Goal: Task Accomplishment & Management: Manage account settings

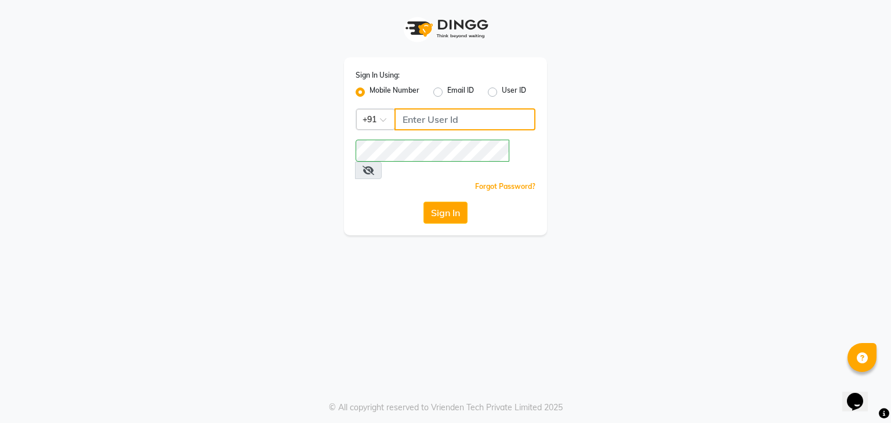
click at [434, 110] on input "Username" at bounding box center [464, 119] width 141 height 22
type input "9871898502"
click at [371, 202] on div "Sign In" at bounding box center [446, 213] width 180 height 22
click at [451, 202] on button "Sign In" at bounding box center [445, 213] width 44 height 22
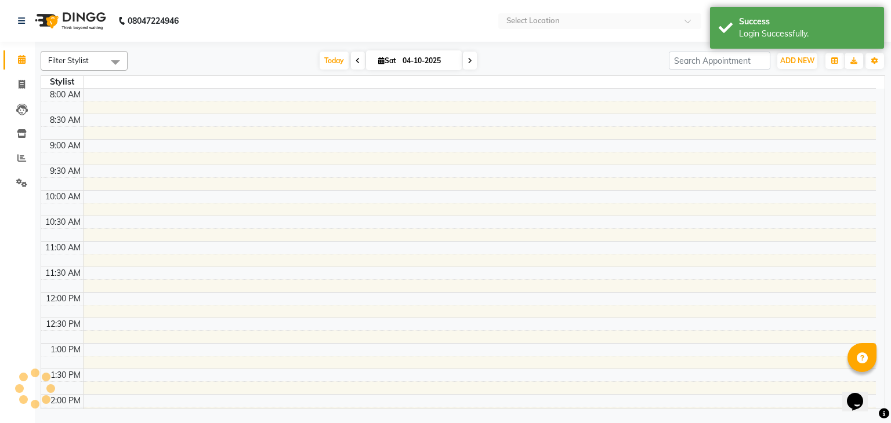
select select "en"
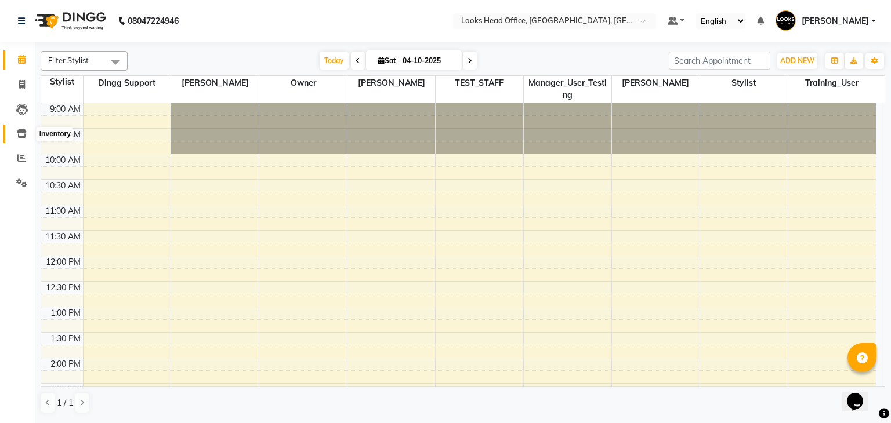
click at [22, 135] on icon at bounding box center [22, 133] width 10 height 9
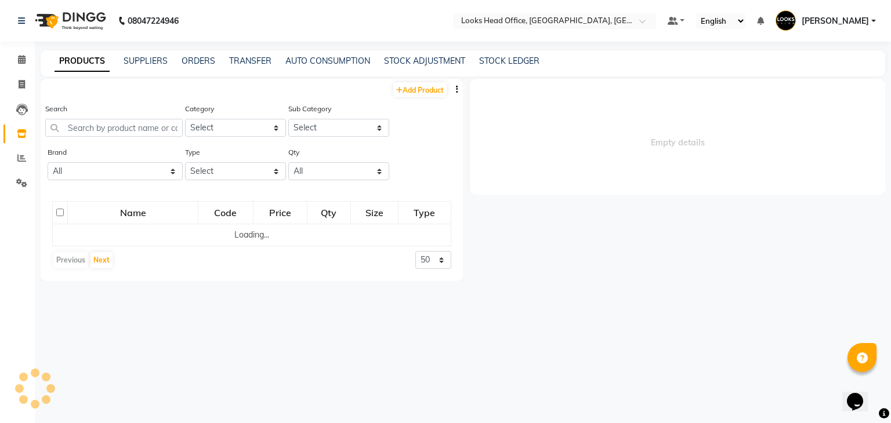
select select
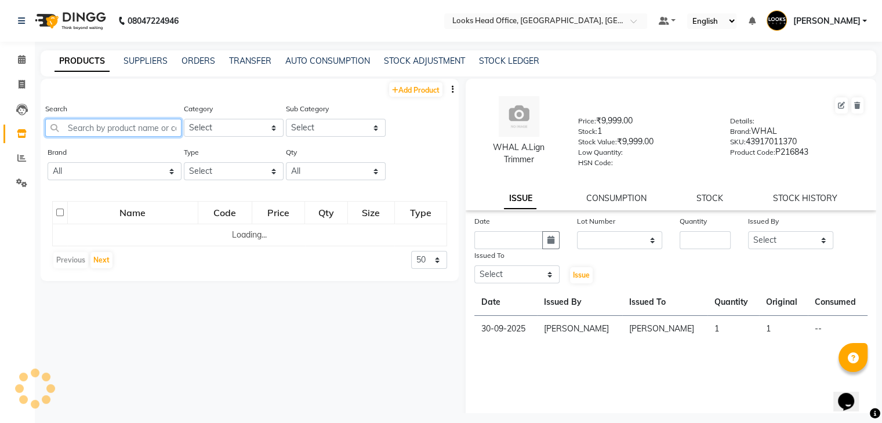
click at [148, 126] on input "text" at bounding box center [113, 128] width 136 height 18
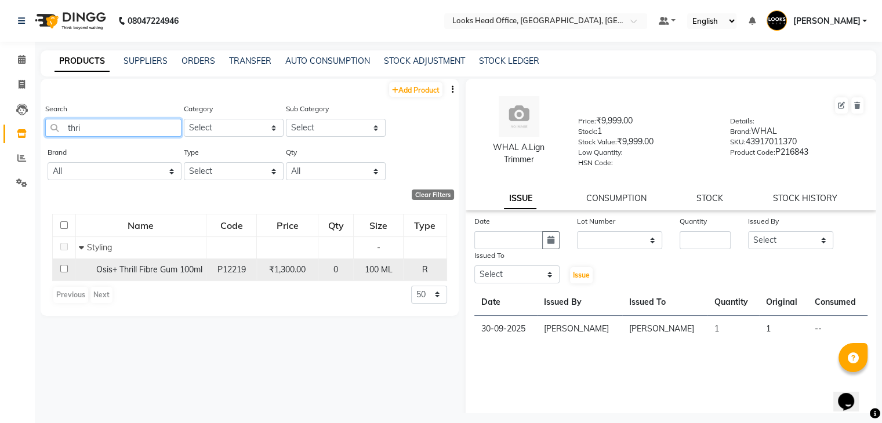
type input "thri"
click at [62, 273] on input "checkbox" at bounding box center [64, 269] width 8 height 8
checkbox input "true"
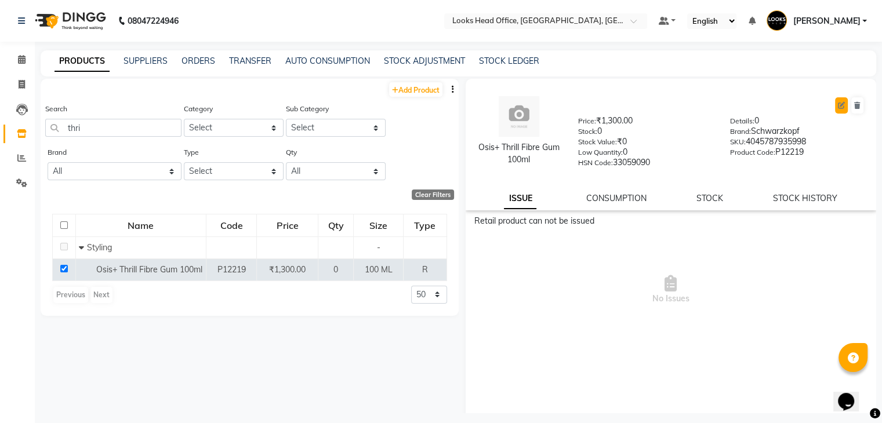
click at [838, 103] on icon at bounding box center [841, 105] width 7 height 7
select select "R"
select select "true"
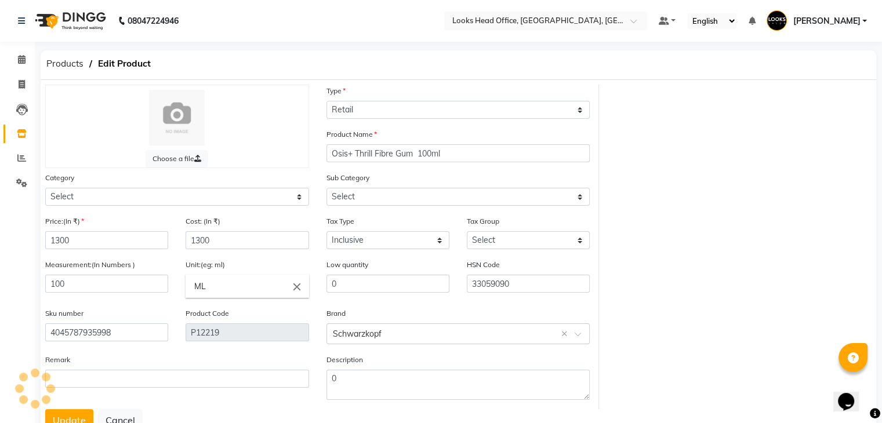
select select "534211450"
select select "5342114513"
select select "1617"
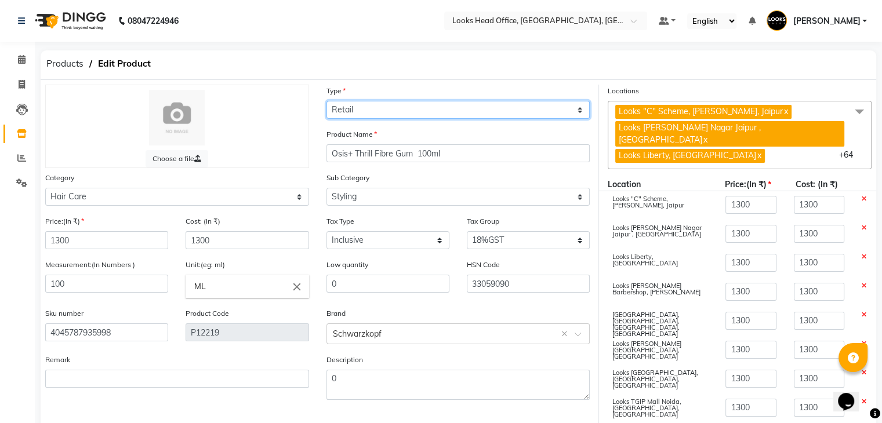
click at [524, 114] on select "Select Type Both Retail Consumable" at bounding box center [459, 110] width 264 height 18
select select "B"
click at [327, 102] on select "Select Type Both Retail Consumable" at bounding box center [459, 110] width 264 height 18
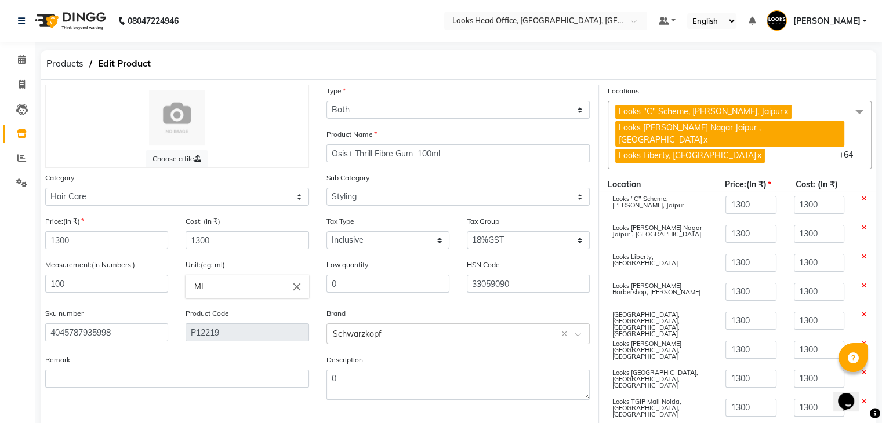
click at [81, 416] on div "Choose a file Type Select Type Both Retail Consumable Product Name [PERSON_NAME…" at bounding box center [318, 259] width 563 height 348
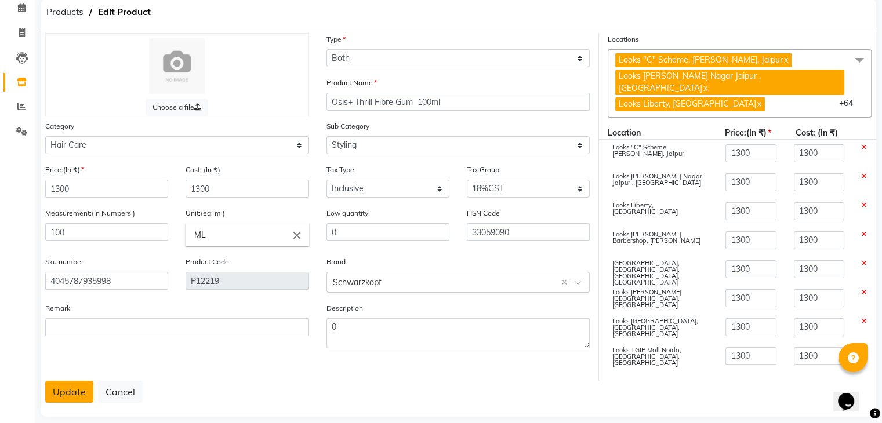
click at [63, 381] on button "Update" at bounding box center [69, 392] width 48 height 22
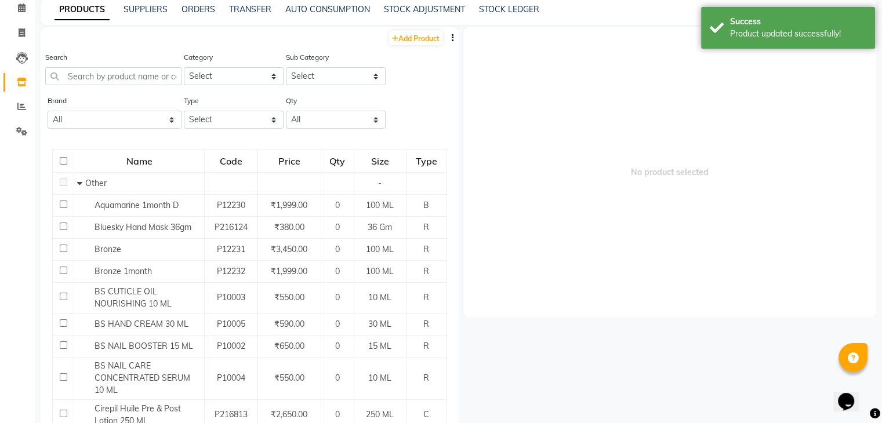
scroll to position [8, 0]
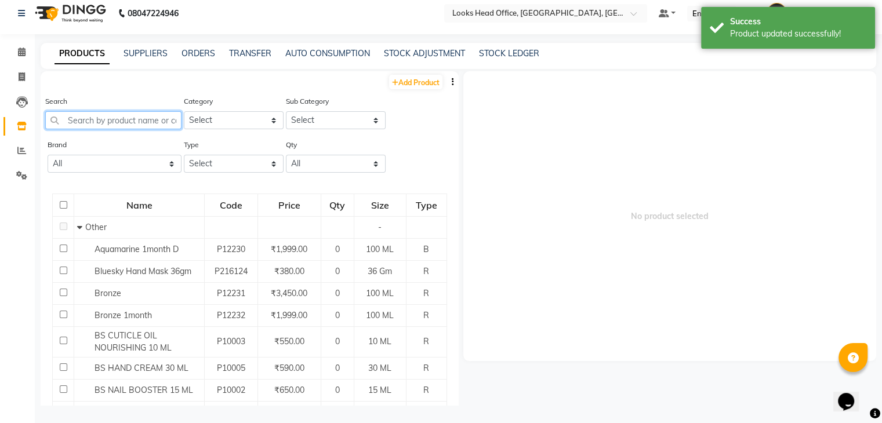
click at [106, 123] on input "text" at bounding box center [113, 120] width 136 height 18
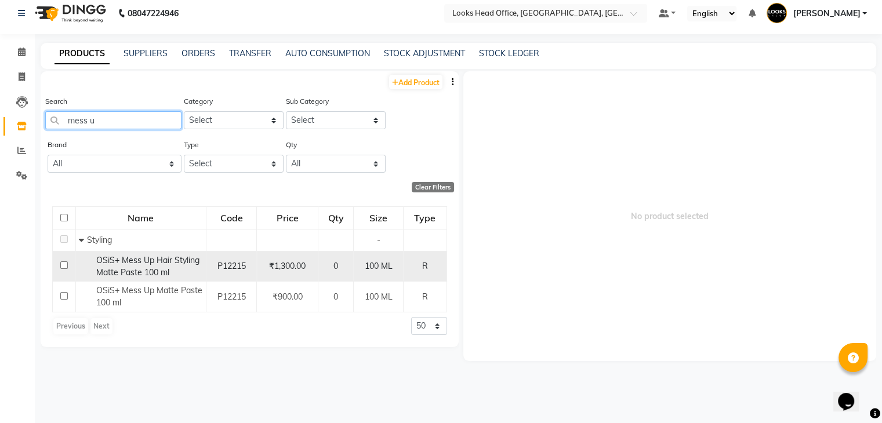
type input "mess u"
click at [63, 266] on input "checkbox" at bounding box center [64, 266] width 8 height 8
checkbox input "true"
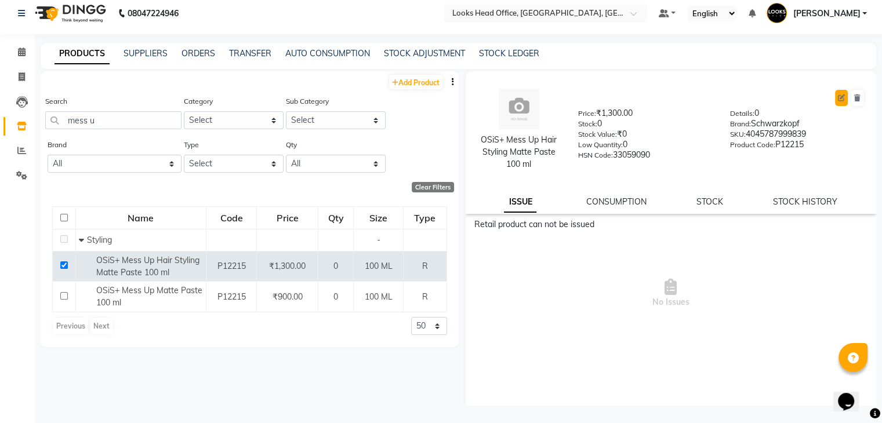
click at [835, 101] on button at bounding box center [841, 98] width 13 height 16
select select "true"
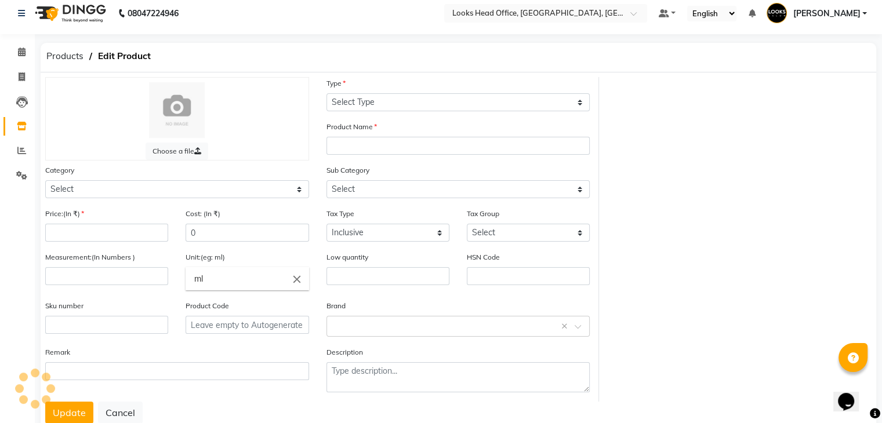
select select "R"
type input "OSiS+ Mess Up Hair Styling Matte Paste 100 ml"
select select
type input "1300"
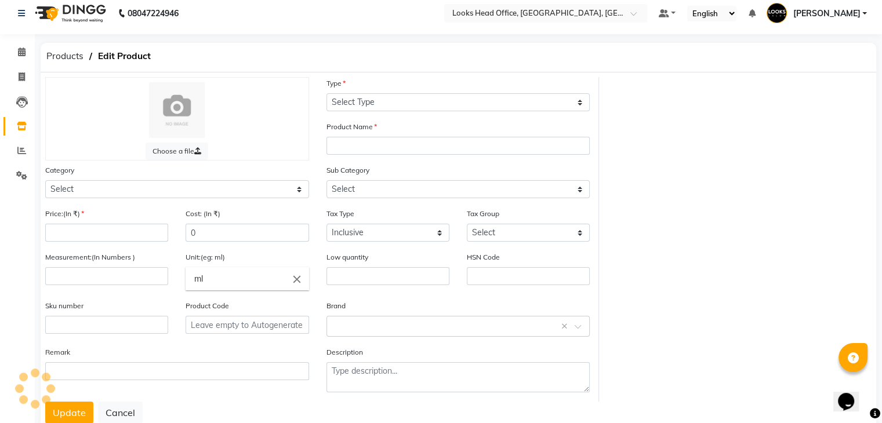
type input "1300"
select select
type input "100"
type input "ML"
type input "0"
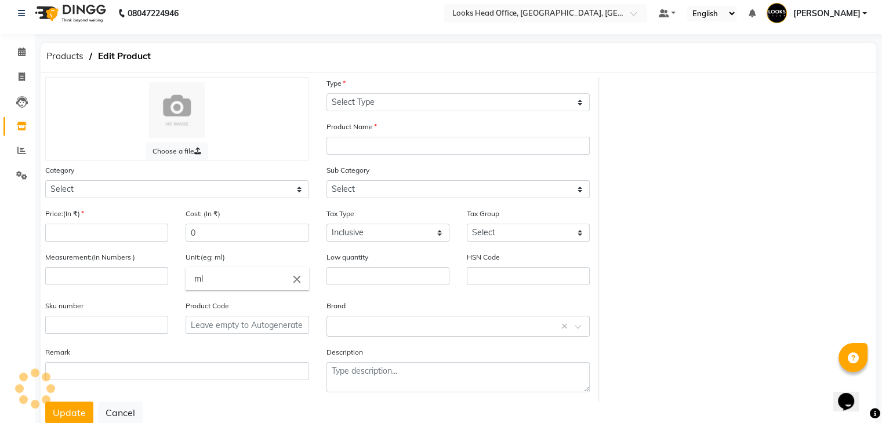
type input "33059090"
type input "4045787999839"
type input "P12215"
type textarea "0"
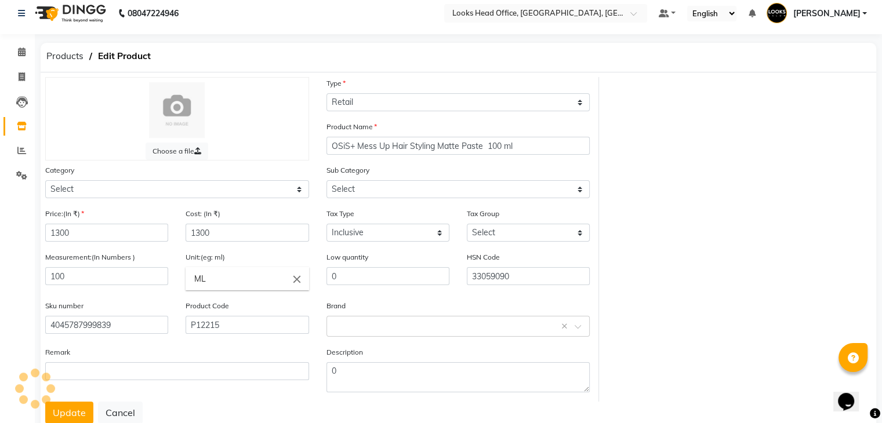
select select "534211450"
select select "5342114513"
select select "1617"
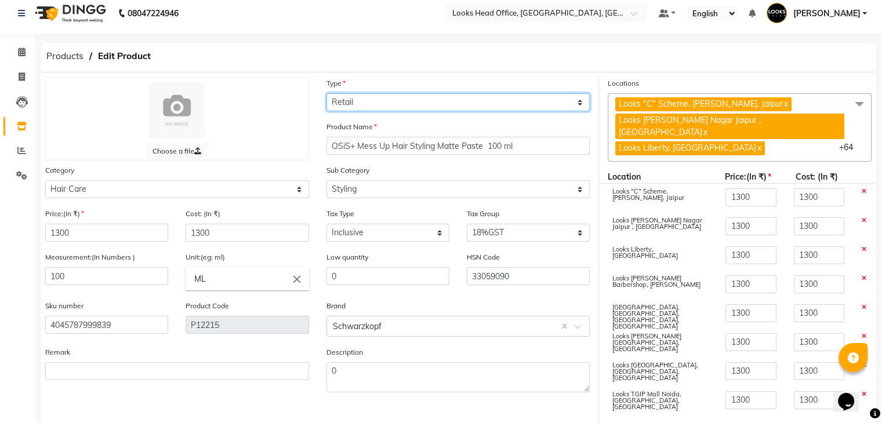
click at [508, 103] on select "Select Type Both Retail Consumable" at bounding box center [459, 102] width 264 height 18
select select "B"
click at [327, 93] on select "Select Type Both Retail Consumable" at bounding box center [459, 102] width 264 height 18
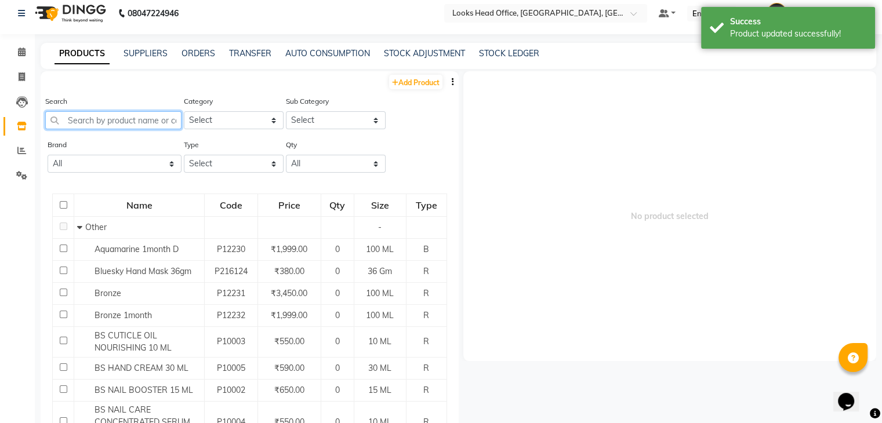
click at [150, 116] on input "text" at bounding box center [113, 120] width 136 height 18
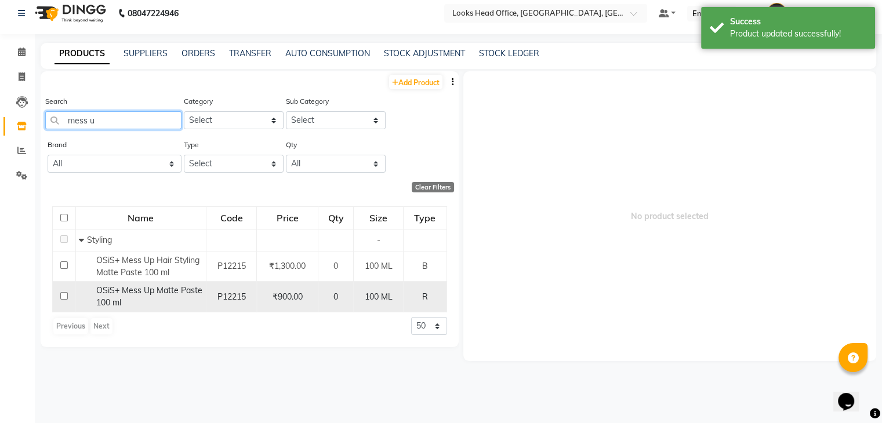
type input "mess u"
click at [61, 295] on input "checkbox" at bounding box center [64, 296] width 8 height 8
checkbox input "true"
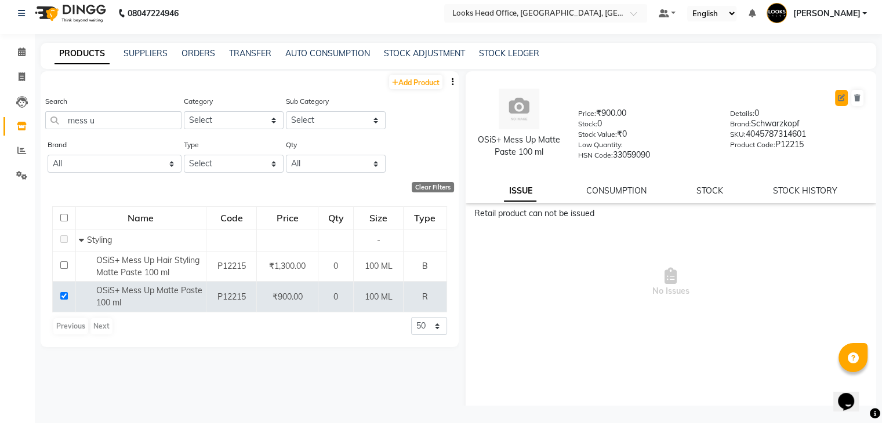
click at [838, 95] on icon at bounding box center [841, 98] width 7 height 7
select select "R"
select select "534211450"
select select "true"
select select "1617"
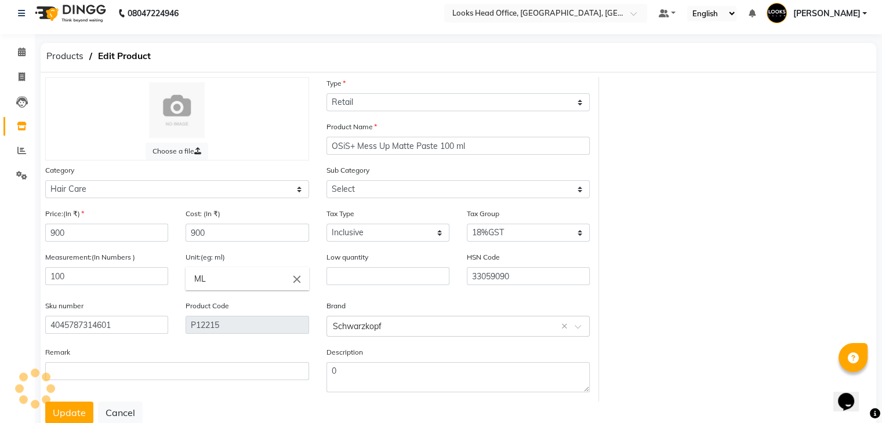
select select "5342114513"
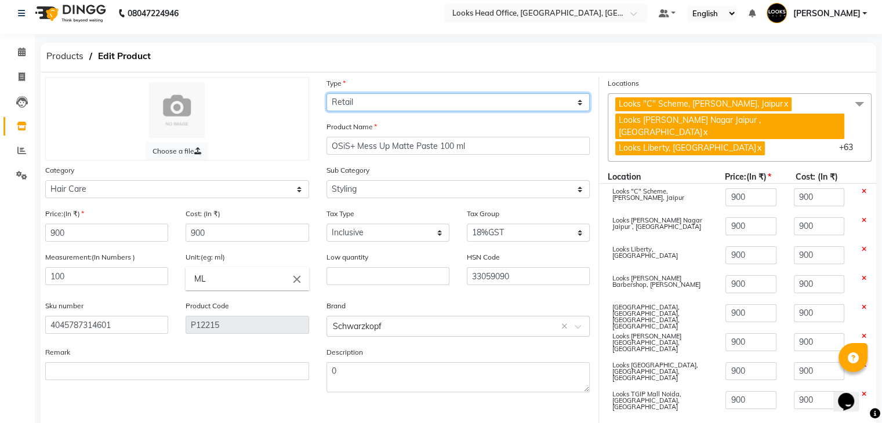
click at [550, 103] on select "Select Type Both Retail Consumable" at bounding box center [459, 102] width 264 height 18
select select "B"
click at [327, 93] on select "Select Type Both Retail Consumable" at bounding box center [459, 102] width 264 height 18
